Goal: Task Accomplishment & Management: Complete application form

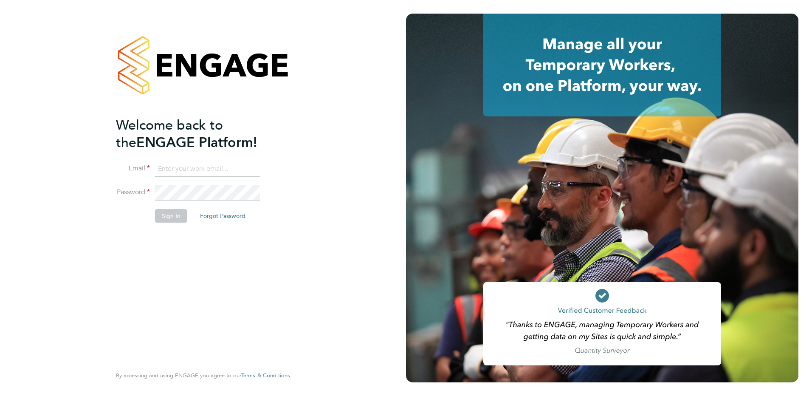
type input "allyx@rec-solutions.net"
click at [169, 218] on button "Sign In" at bounding box center [171, 216] width 32 height 14
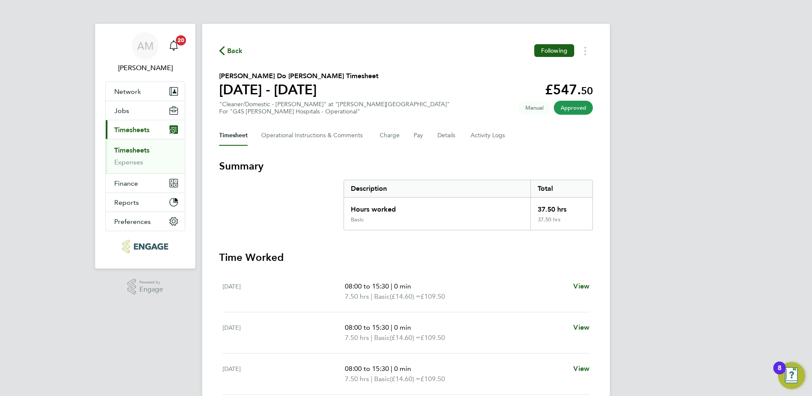
click at [235, 53] on span "Back" at bounding box center [235, 51] width 16 height 10
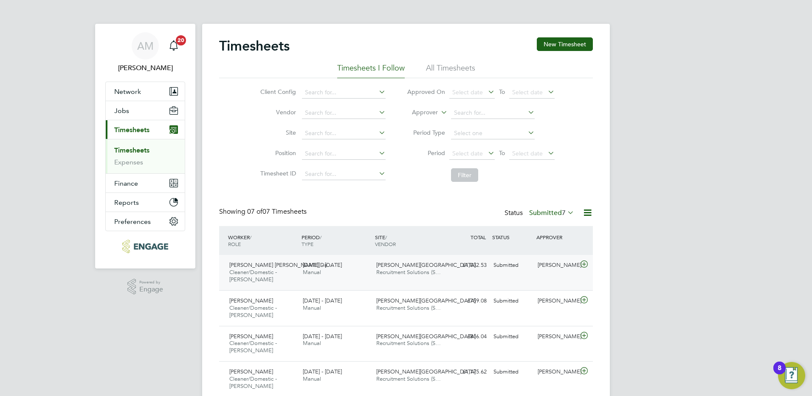
click at [584, 262] on icon at bounding box center [584, 264] width 11 height 7
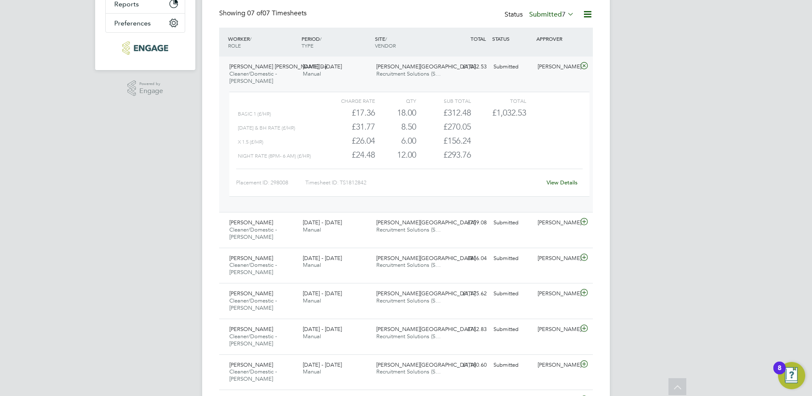
click at [558, 183] on link "View Details" at bounding box center [562, 182] width 31 height 7
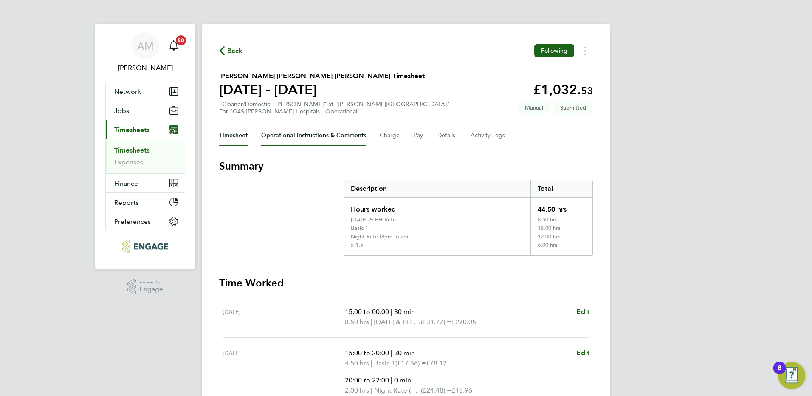
click at [327, 136] on Comments-tab "Operational Instructions & Comments" at bounding box center [313, 135] width 105 height 20
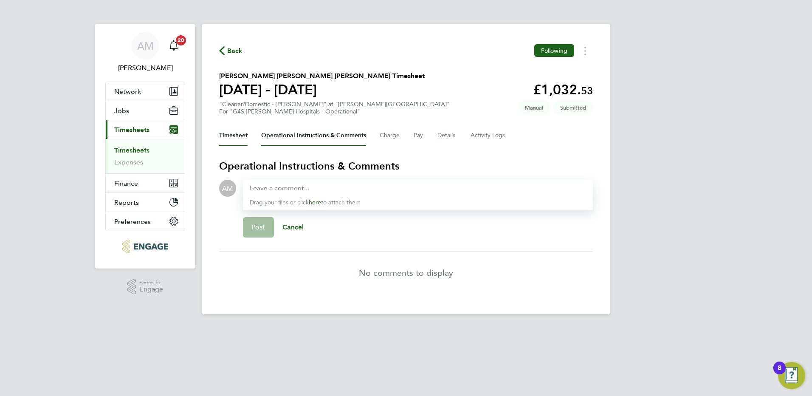
click at [230, 133] on button "Timesheet" at bounding box center [233, 135] width 28 height 20
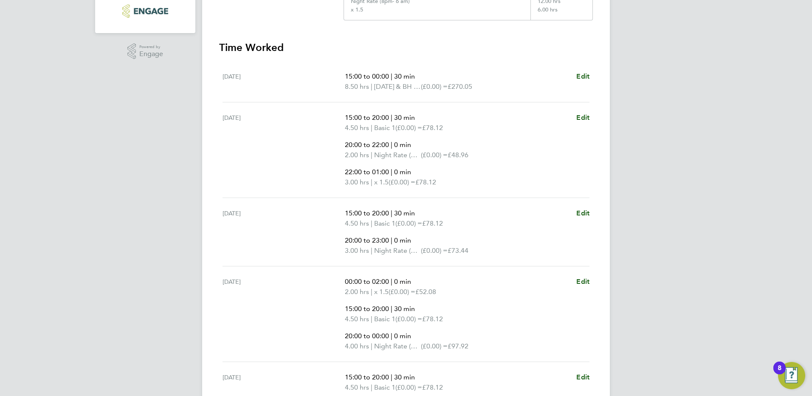
scroll to position [37, 0]
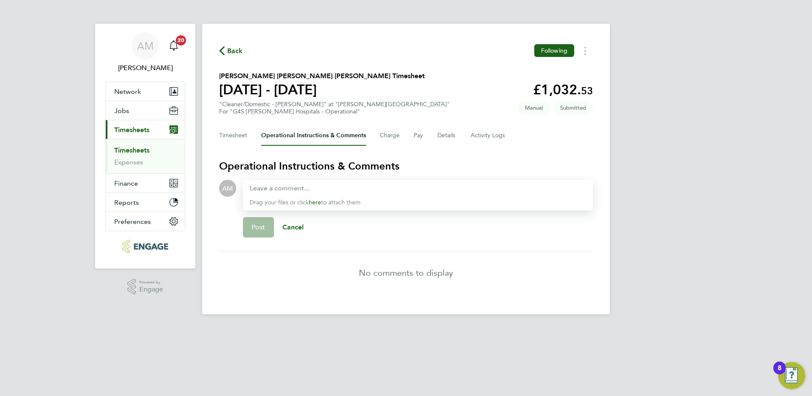
click at [235, 51] on span "Back" at bounding box center [235, 51] width 16 height 10
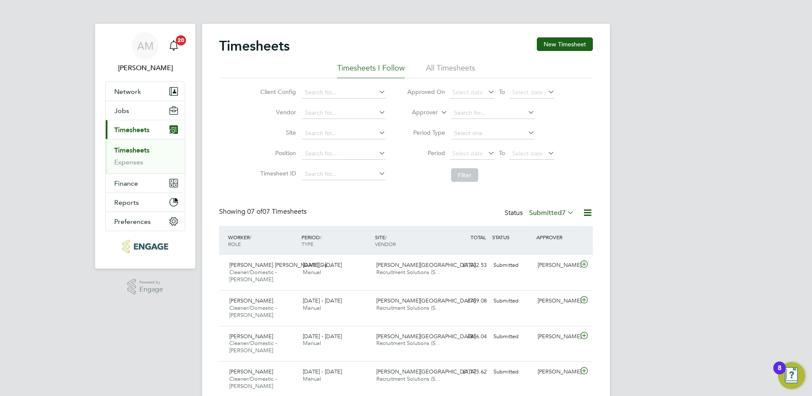
click at [566, 210] on icon at bounding box center [566, 212] width 0 height 12
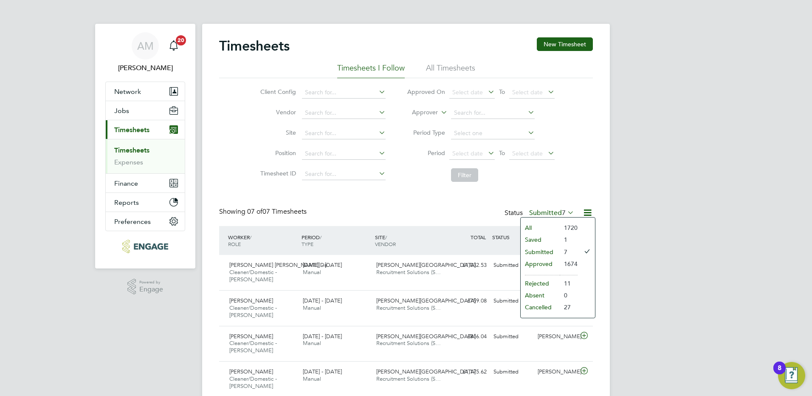
drag, startPoint x: 541, startPoint y: 241, endPoint x: 543, endPoint y: 267, distance: 26.4
click at [543, 267] on ul "All Saved Submitted Approved Rejected Absent Cancelled" at bounding box center [540, 268] width 39 height 92
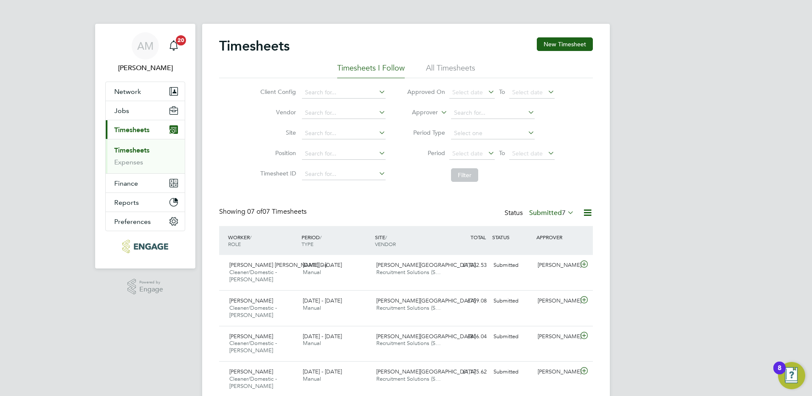
click at [563, 215] on span "7" at bounding box center [564, 213] width 4 height 8
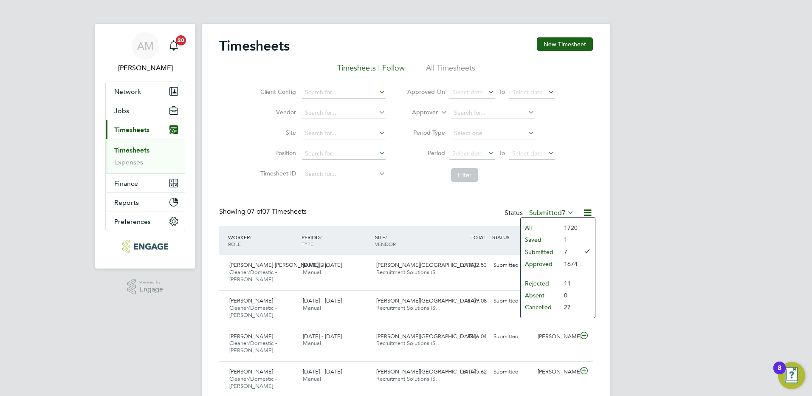
click at [542, 265] on li "Approved" at bounding box center [540, 264] width 39 height 12
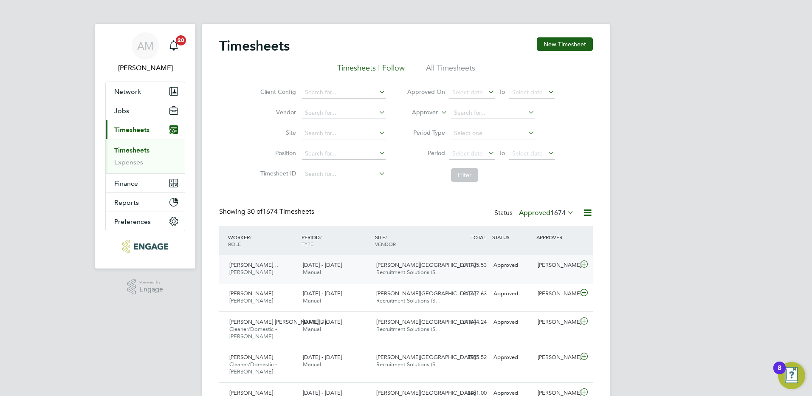
click at [582, 263] on icon at bounding box center [584, 264] width 11 height 7
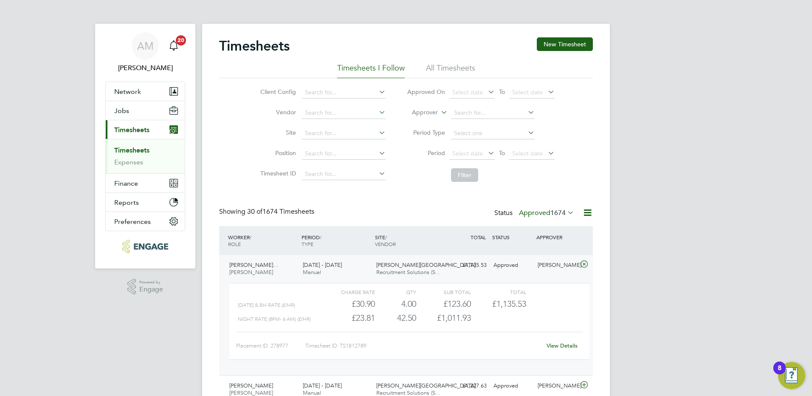
click at [566, 211] on icon at bounding box center [566, 212] width 0 height 12
click at [531, 238] on li "Saved" at bounding box center [535, 240] width 39 height 12
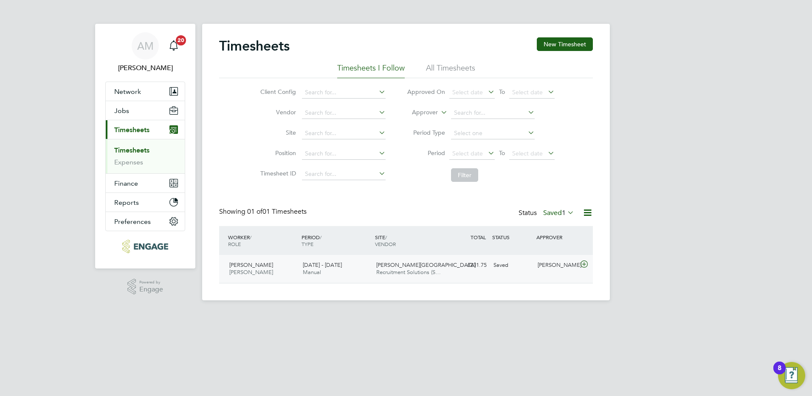
click at [585, 261] on icon at bounding box center [584, 264] width 11 height 7
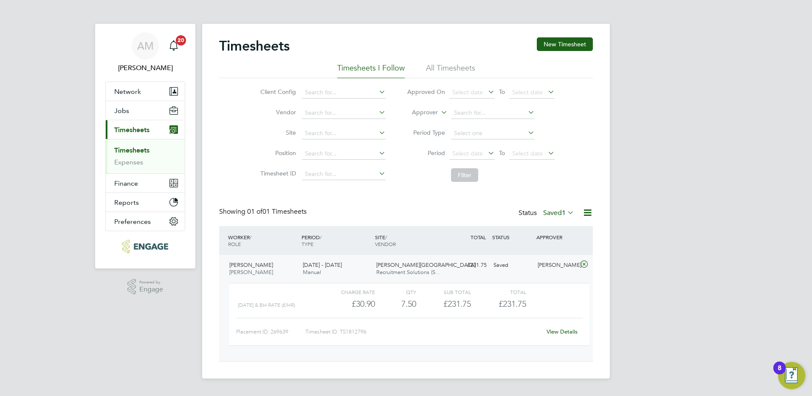
click at [567, 331] on link "View Details" at bounding box center [562, 331] width 31 height 7
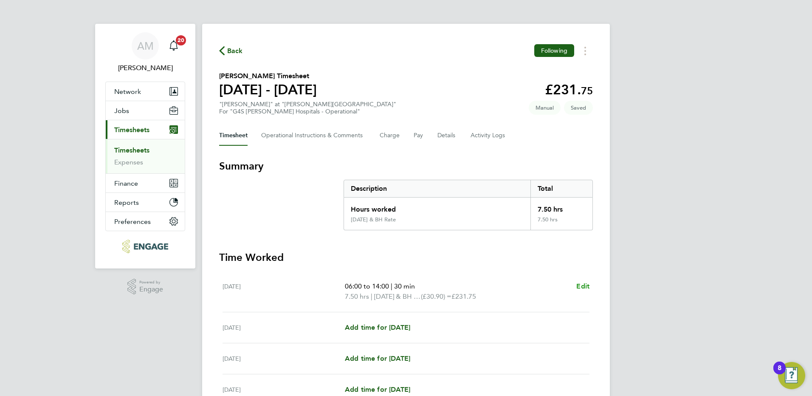
click at [585, 286] on span "Edit" at bounding box center [582, 286] width 13 height 8
select select "30"
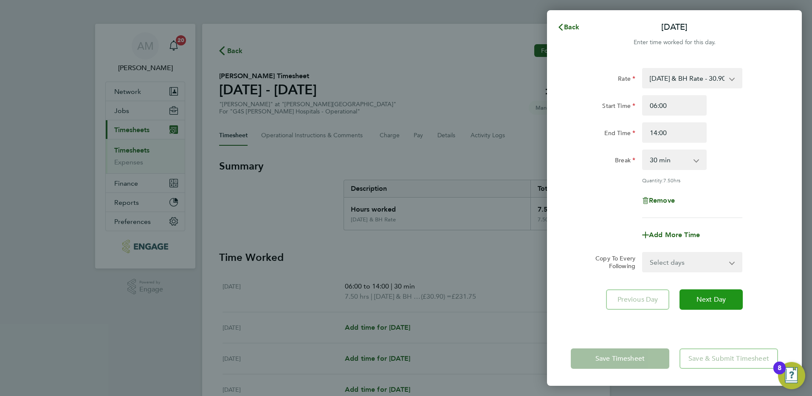
click at [709, 302] on span "Next Day" at bounding box center [711, 299] width 29 height 8
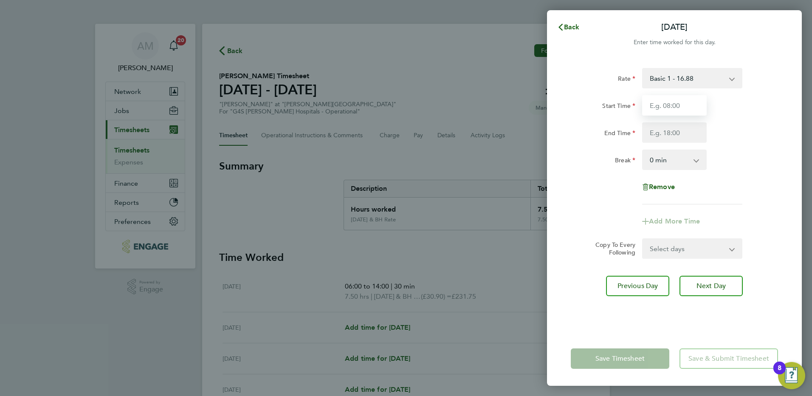
click at [665, 107] on input "Start Time" at bounding box center [674, 105] width 65 height 20
type input "14:00"
type input "20:00"
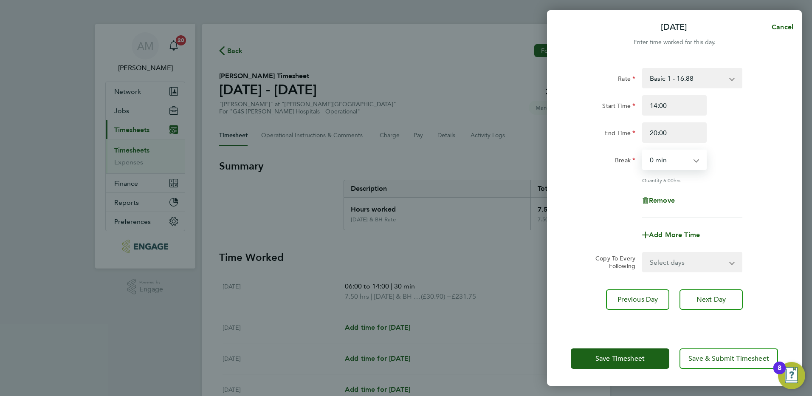
select select "30"
click at [668, 235] on span "Add More Time" at bounding box center [674, 235] width 51 height 8
select select "null"
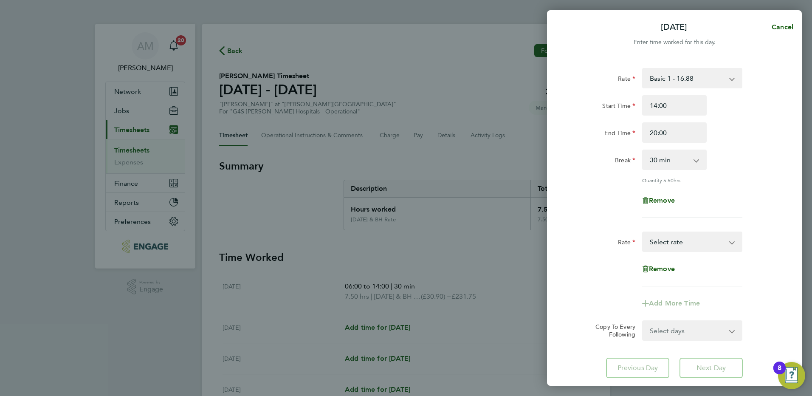
click at [669, 239] on select "Basic 1 - 16.88 Saturday Rate - 23.81 Night Rate (8pm- 6 am) - 23.81 x 1.5 - 25…" at bounding box center [687, 241] width 88 height 19
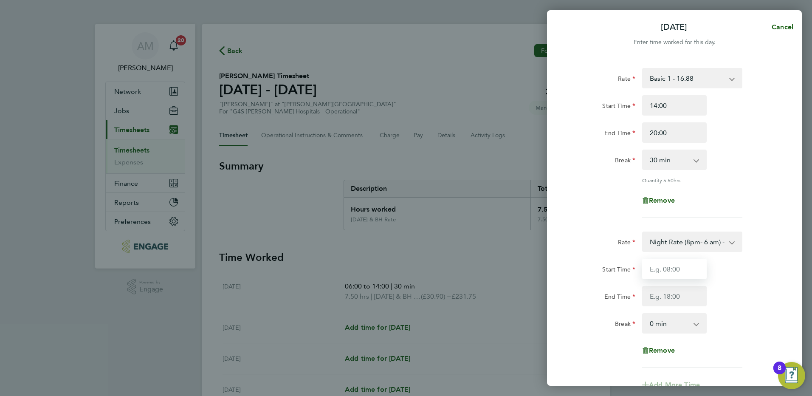
click at [675, 274] on input "Start Time" at bounding box center [674, 269] width 65 height 20
type input "20:00"
type input "22:00"
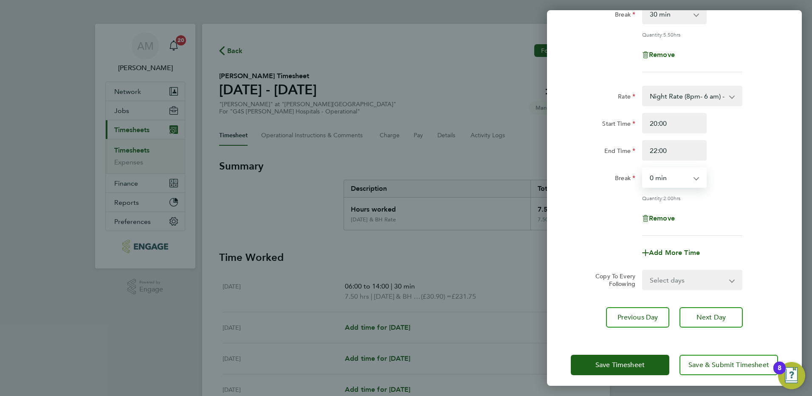
scroll to position [150, 0]
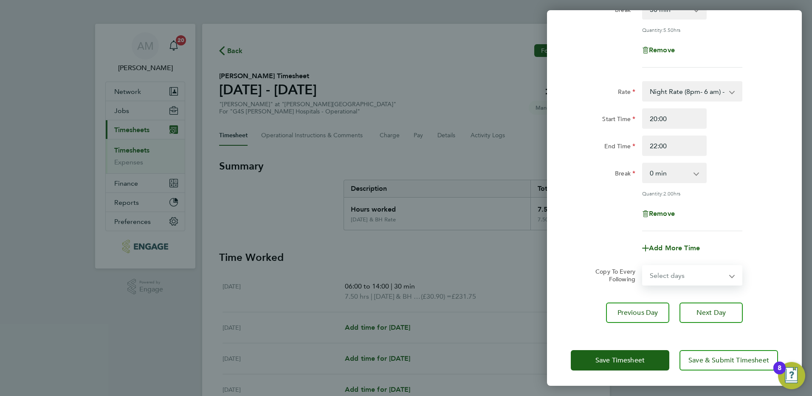
click at [678, 276] on select "Select days Day Weekday (Mon-Fri) Weekend (Sat-Sun) [DATE] [DATE] [DATE] [DATE]…" at bounding box center [687, 275] width 89 height 19
select select "WED"
click at [643, 266] on select "Select days Day Weekday (Mon-Fri) Weekend (Sat-Sun) [DATE] [DATE] [DATE] [DATE]…" at bounding box center [687, 275] width 89 height 19
select select "[DATE]"
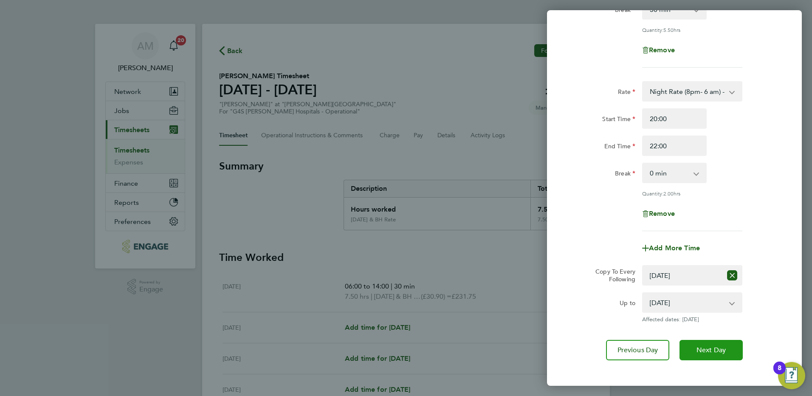
click at [698, 350] on span "Next Day" at bounding box center [711, 350] width 29 height 8
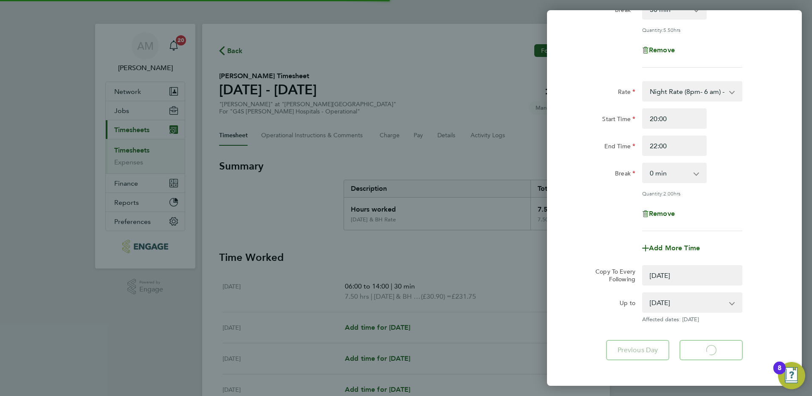
select select "0: null"
select select "30"
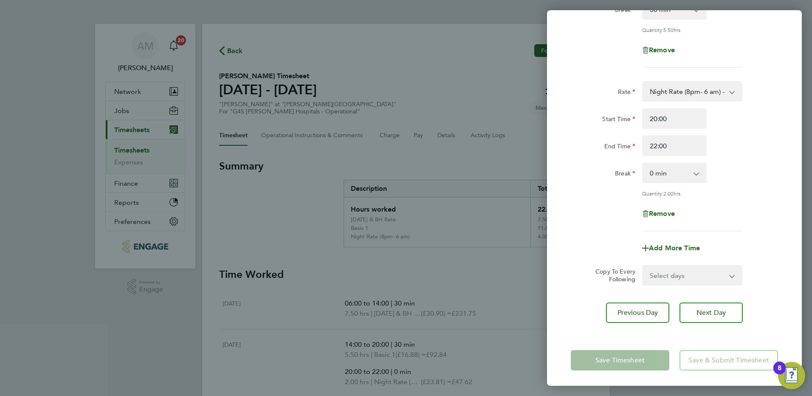
click at [716, 271] on select "Select days Day Weekday (Mon-Fri) Weekend (Sat-Sun) Thursday Friday Saturday Su…" at bounding box center [687, 275] width 89 height 19
select select "THU"
click at [643, 266] on select "Select days Day Weekday (Mon-Fri) Weekend (Sat-Sun) Thursday Friday Saturday Su…" at bounding box center [687, 275] width 89 height 19
select select "[DATE]"
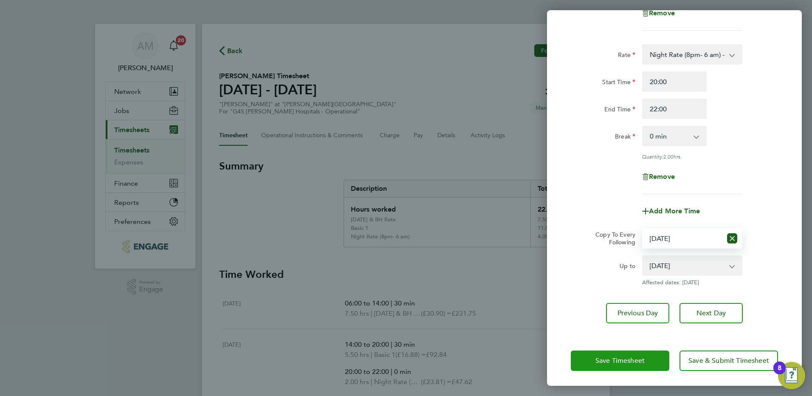
scroll to position [188, 0]
click at [604, 358] on span "Save Timesheet" at bounding box center [620, 360] width 49 height 8
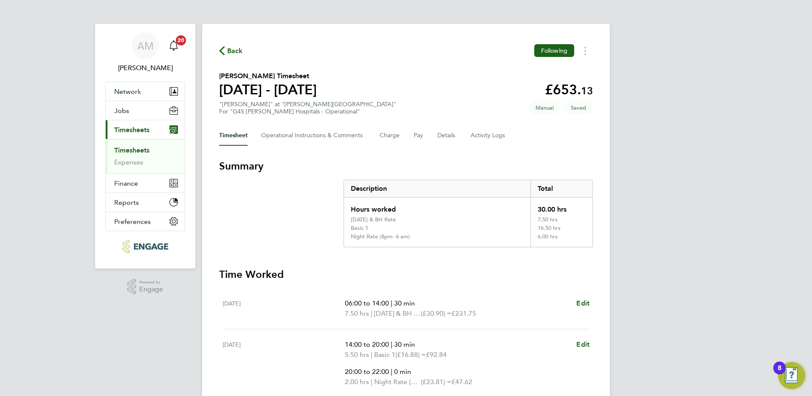
scroll to position [306, 0]
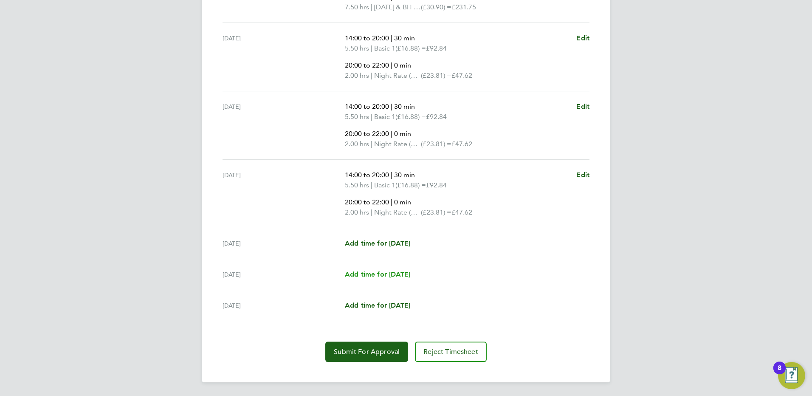
click at [399, 274] on span "Add time for [DATE]" at bounding box center [377, 274] width 65 height 8
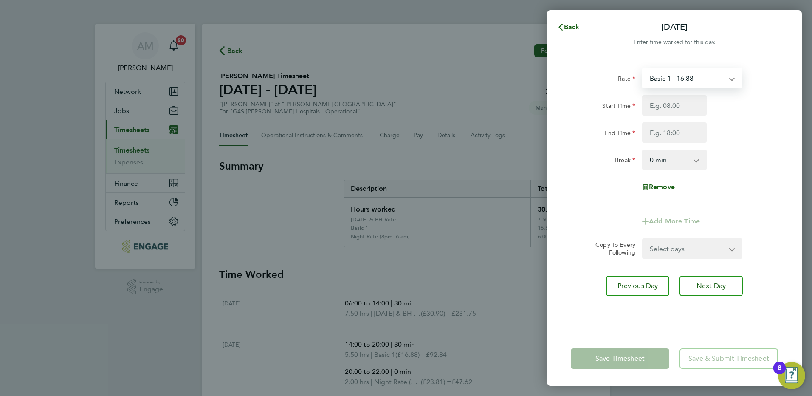
click at [719, 80] on select "Basic 1 - 16.88 Saturday Rate - 23.81 Night Rate (8pm- 6 am) - 23.81 x 1.5 - 25…" at bounding box center [687, 78] width 88 height 19
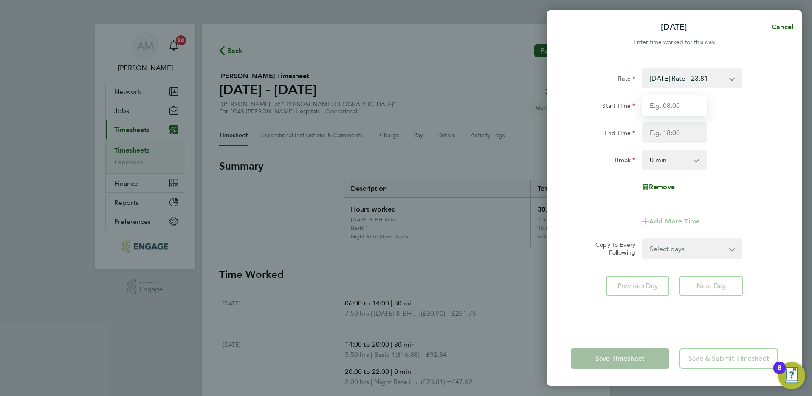
click at [660, 109] on input "Start Time" at bounding box center [674, 105] width 65 height 20
type input "18:00"
type input "02:00"
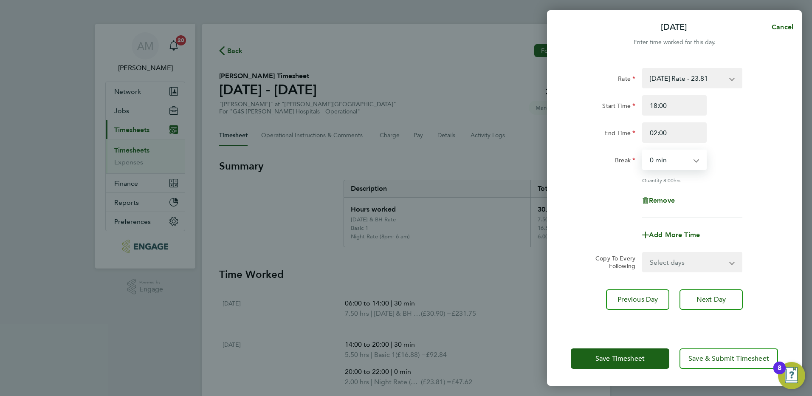
select select "30"
click at [675, 233] on span "Add More Time" at bounding box center [674, 235] width 51 height 8
select select "null"
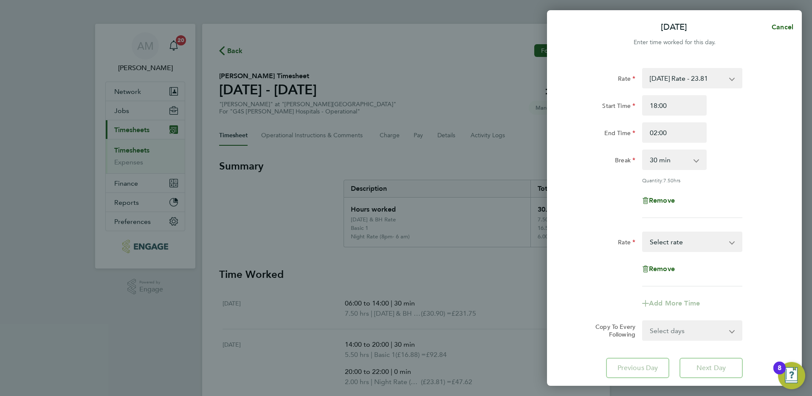
click at [658, 242] on select "Basic 1 - 16.88 Saturday Rate - 23.81 Night Rate (8pm- 6 am) - 23.81 x 1.5 - 25…" at bounding box center [687, 241] width 88 height 19
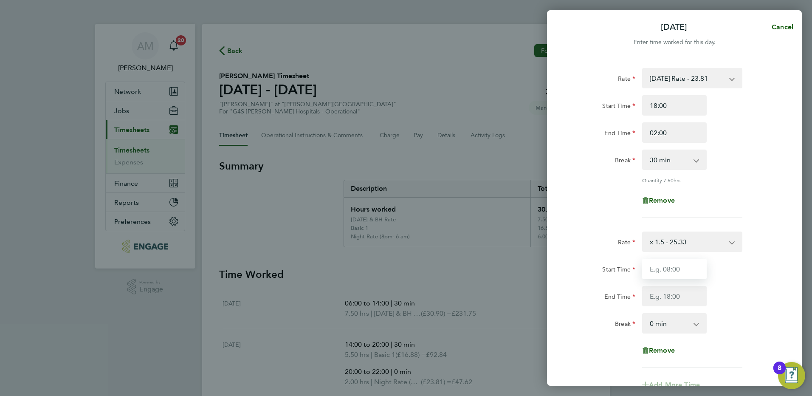
click at [670, 268] on input "Start Time" at bounding box center [674, 269] width 65 height 20
type input "02:00"
type input "06:00"
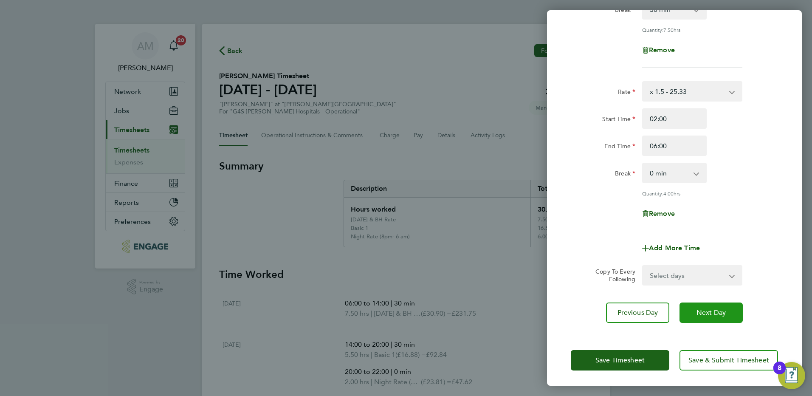
click at [706, 314] on span "Next Day" at bounding box center [711, 312] width 29 height 8
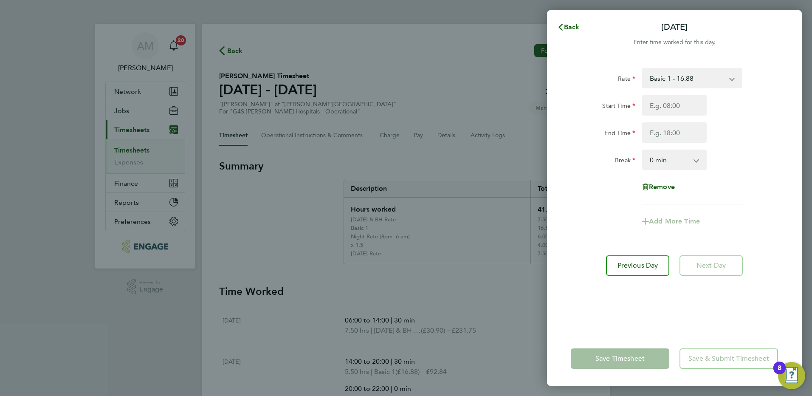
click at [716, 80] on select "Basic 1 - 16.88 Saturday Rate - 23.81 Night Rate (8pm- 6 am) - 23.81 x 1.5 - 25…" at bounding box center [687, 78] width 88 height 19
click at [665, 106] on input "Start Time" at bounding box center [674, 105] width 65 height 20
type input "18:30"
type input "06:00"
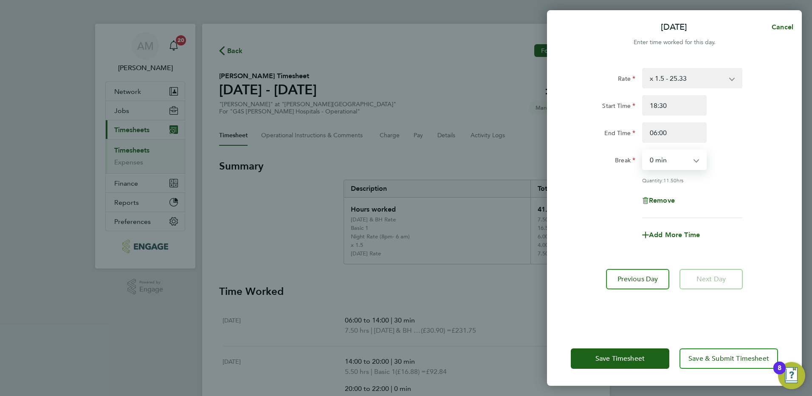
select select "30"
click at [595, 360] on button "Save Timesheet" at bounding box center [620, 358] width 99 height 20
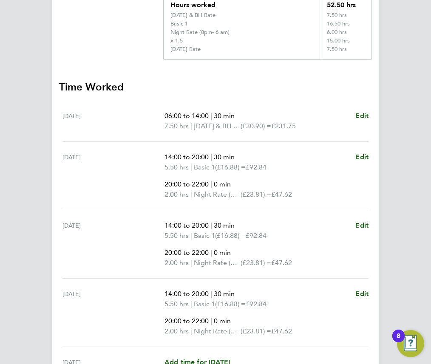
scroll to position [257, 0]
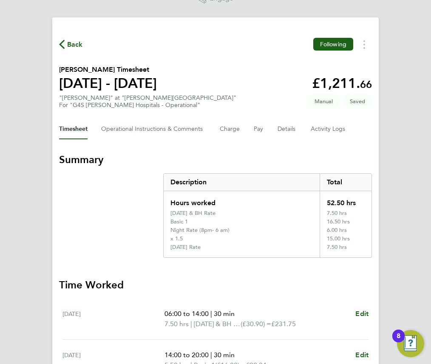
click at [136, 302] on div "Mon 25 Aug 06:00 to 14:00 | 30 min 7.50 hrs | Sunday & BH Rate (£30.90) = £231.…" at bounding box center [215, 319] width 306 height 41
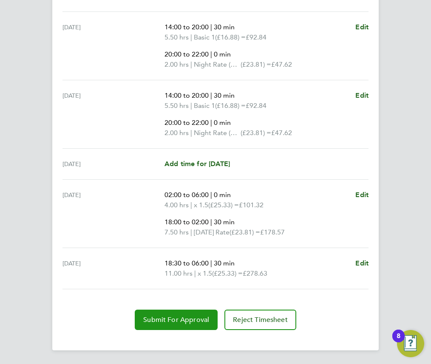
click at [172, 317] on span "Submit For Approval" at bounding box center [176, 320] width 66 height 8
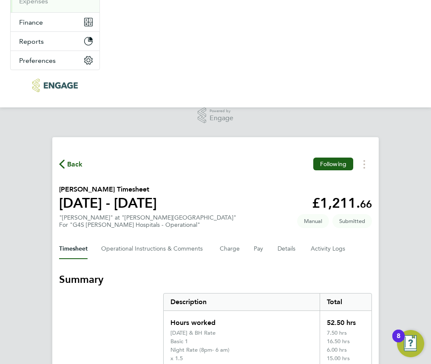
scroll to position [0, 0]
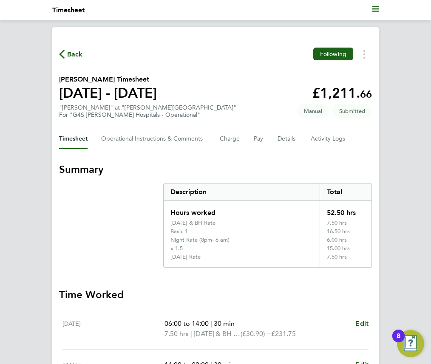
click at [68, 50] on span "Back" at bounding box center [75, 54] width 16 height 10
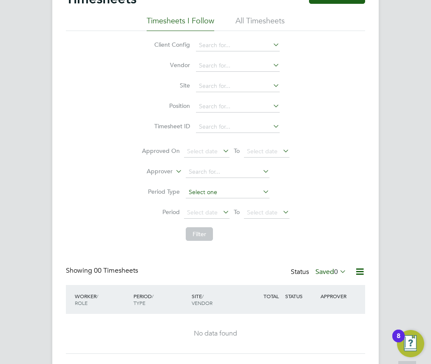
scroll to position [71, 0]
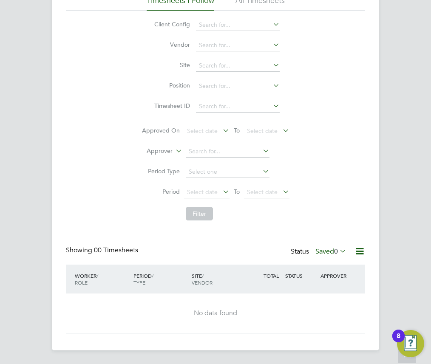
click at [338, 251] on icon at bounding box center [338, 251] width 0 height 12
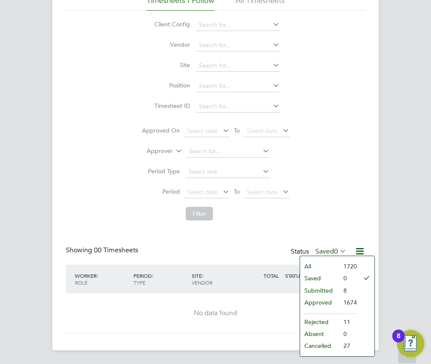
click at [317, 288] on li "Submitted" at bounding box center [319, 291] width 39 height 12
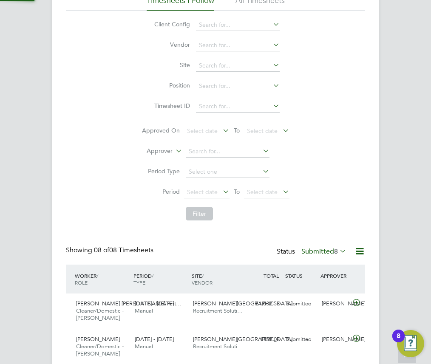
scroll to position [0, 0]
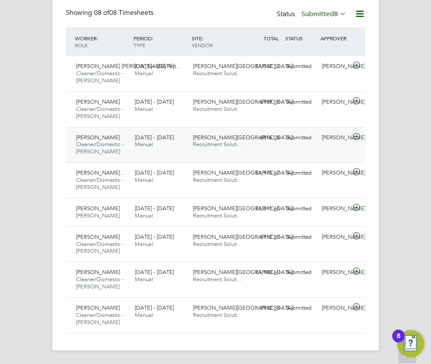
click at [356, 135] on icon at bounding box center [356, 136] width 11 height 7
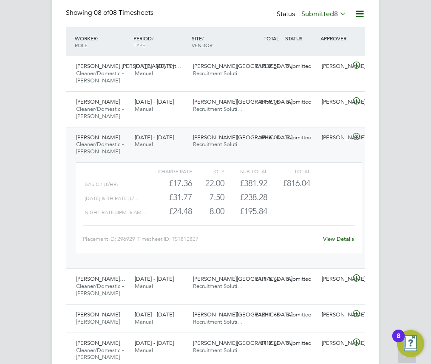
click at [337, 240] on link "View Details" at bounding box center [338, 238] width 31 height 7
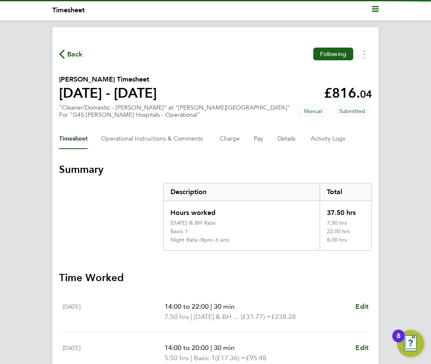
scroll to position [198, 0]
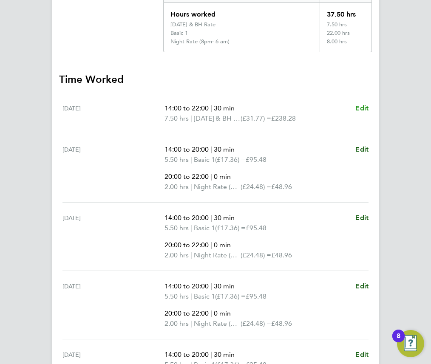
click at [362, 107] on span "Edit" at bounding box center [361, 108] width 13 height 8
select select "30"
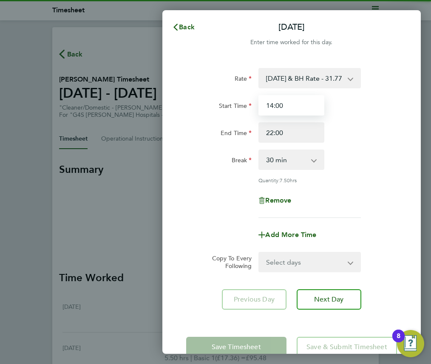
click at [296, 106] on input "14:00" at bounding box center [291, 105] width 66 height 20
drag, startPoint x: 296, startPoint y: 106, endPoint x: 252, endPoint y: 104, distance: 44.2
click at [252, 104] on div "Start Time 14:00" at bounding box center [292, 105] width 218 height 20
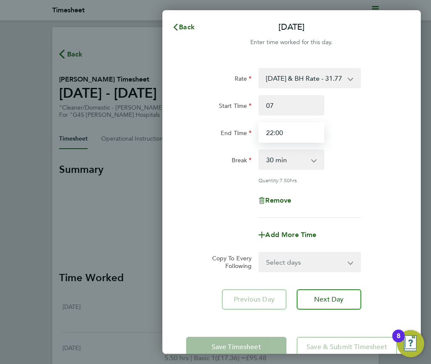
type input "07:00"
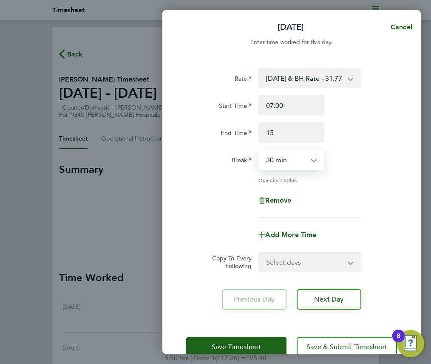
type input "15:00"
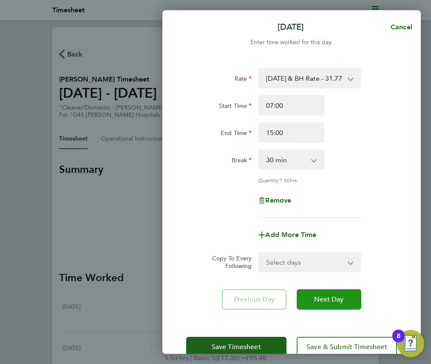
click at [341, 303] on button "Next Day" at bounding box center [329, 299] width 65 height 20
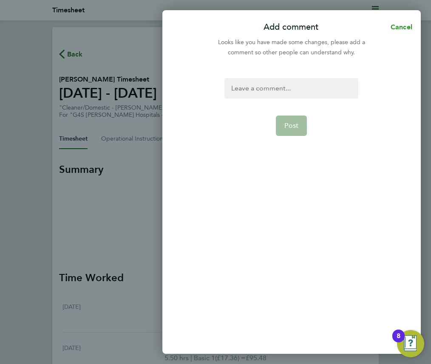
click at [398, 27] on span "Cancel" at bounding box center [400, 27] width 24 height 8
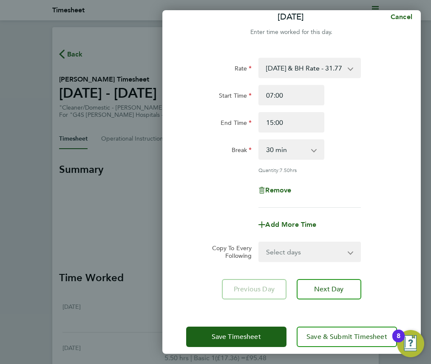
scroll to position [20, 0]
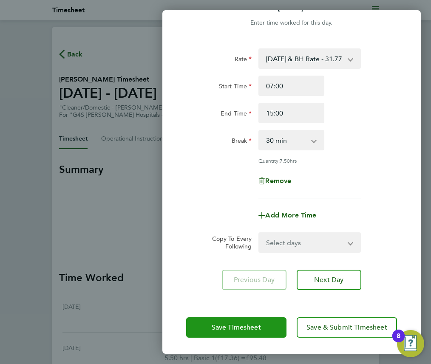
click at [230, 331] on button "Save Timesheet" at bounding box center [236, 327] width 100 height 20
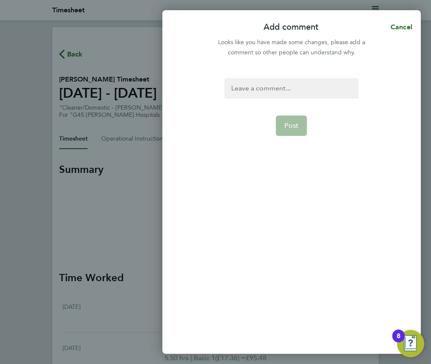
click at [285, 90] on div at bounding box center [291, 88] width 134 height 20
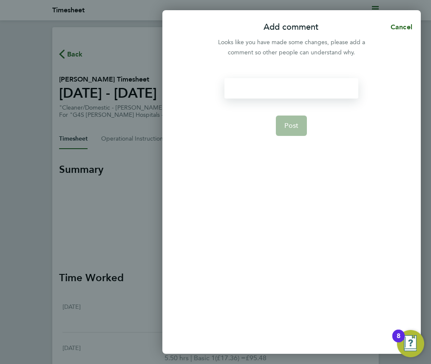
click at [240, 86] on div at bounding box center [291, 88] width 134 height 20
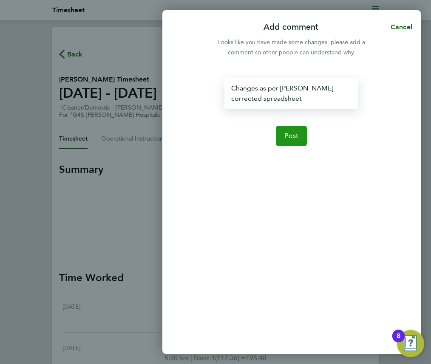
click at [289, 141] on button "Post" at bounding box center [291, 136] width 31 height 20
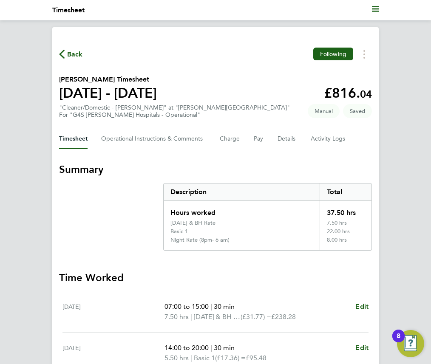
scroll to position [198, 0]
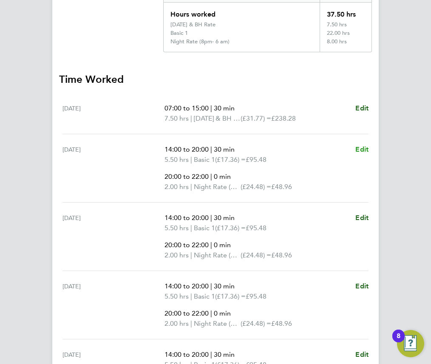
click at [361, 148] on span "Edit" at bounding box center [361, 149] width 13 height 8
select select "30"
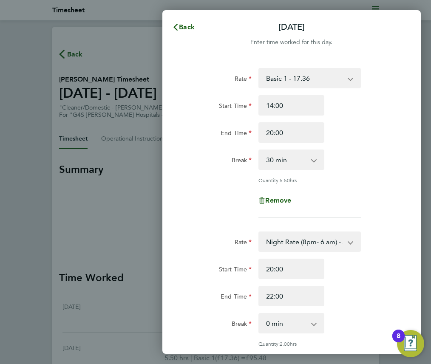
scroll to position [182, 0]
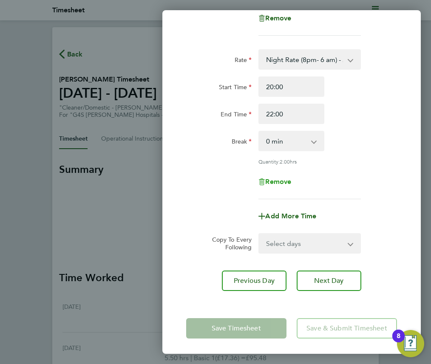
click at [278, 181] on span "Remove" at bounding box center [278, 182] width 26 height 8
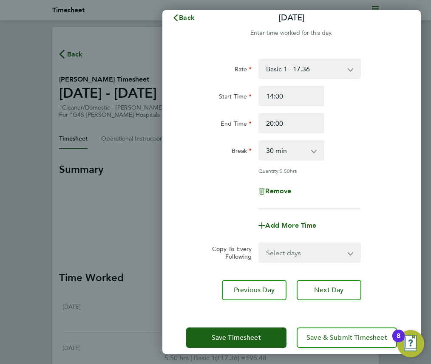
scroll to position [0, 0]
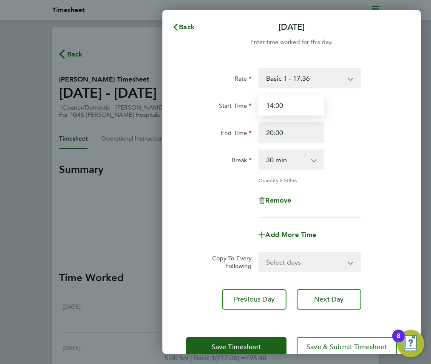
drag, startPoint x: 285, startPoint y: 104, endPoint x: 253, endPoint y: 100, distance: 32.5
click at [253, 100] on div "Start Time 14:00" at bounding box center [292, 105] width 218 height 20
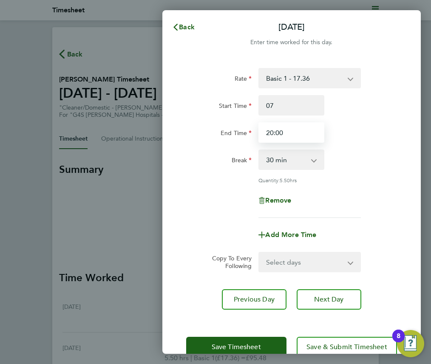
type input "07:00"
type input "15:00"
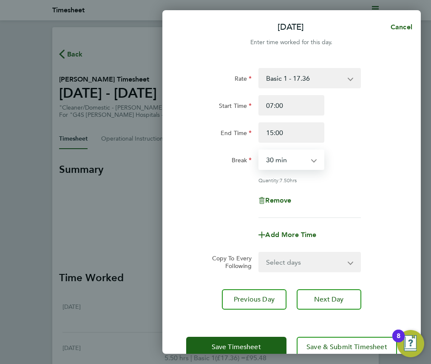
scroll to position [20, 0]
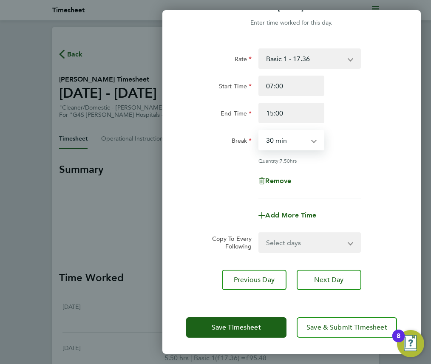
click at [313, 241] on select "Select days Day Weekday (Mon-Fri) Weekend (Sat-Sun) [DATE] [DATE] [DATE] [DATE]…" at bounding box center [304, 242] width 91 height 19
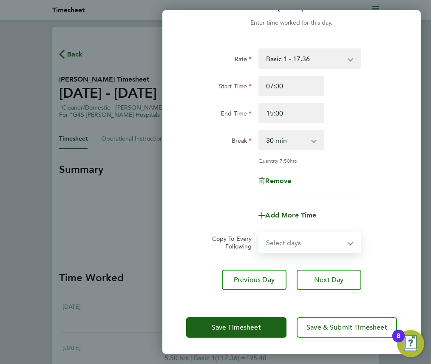
select select "WEEKDAY"
click at [259, 233] on select "Select days Day Weekday (Mon-Fri) Weekend (Sat-Sun) [DATE] [DATE] [DATE] [DATE]…" at bounding box center [304, 242] width 91 height 19
select select "[DATE]"
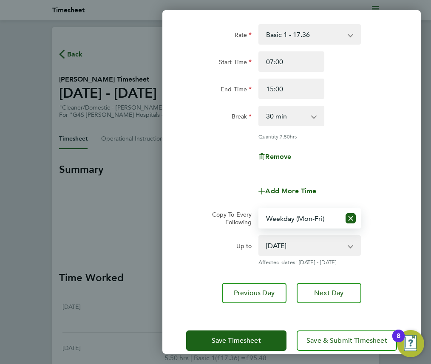
scroll to position [57, 0]
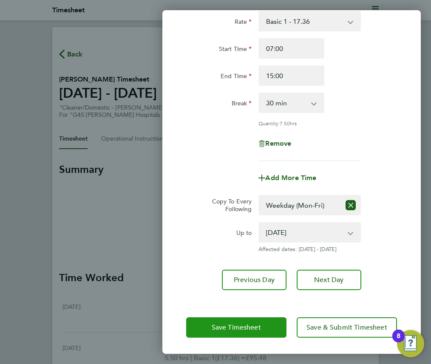
click at [257, 322] on button "Save Timesheet" at bounding box center [236, 327] width 100 height 20
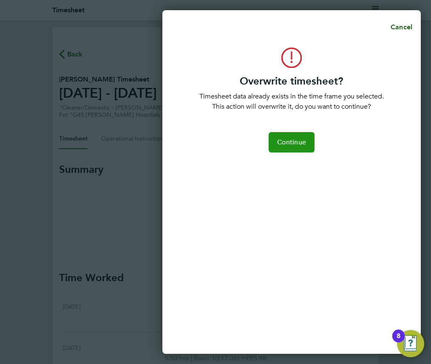
click at [291, 141] on span "Continue" at bounding box center [291, 142] width 29 height 8
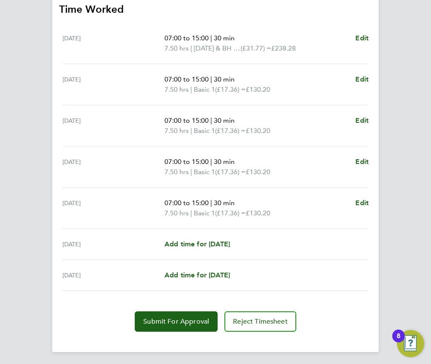
scroll to position [262, 0]
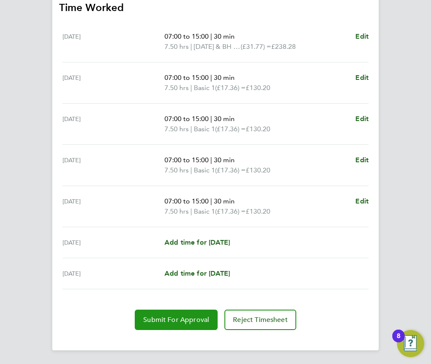
click at [176, 316] on span "Submit For Approval" at bounding box center [176, 320] width 66 height 8
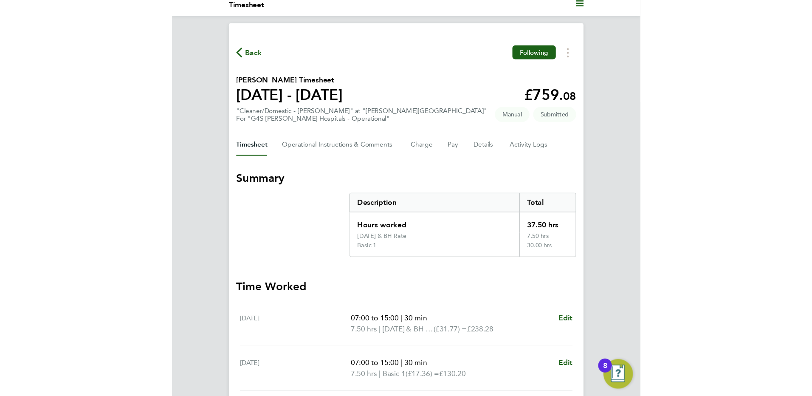
scroll to position [0, 0]
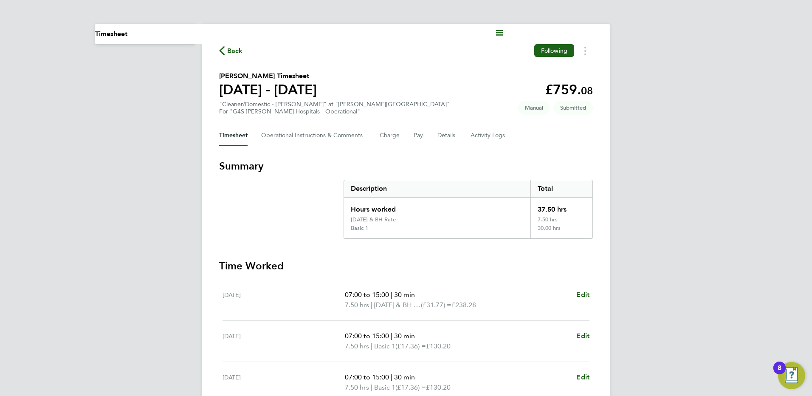
click at [237, 51] on span "Back" at bounding box center [235, 51] width 16 height 10
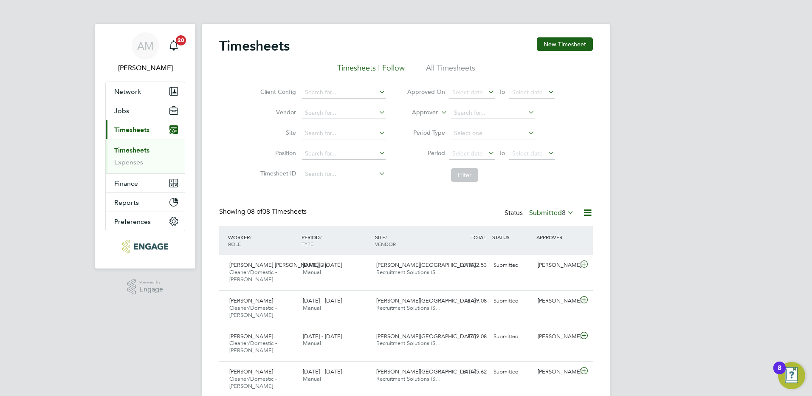
click at [430, 213] on icon at bounding box center [566, 212] width 0 height 12
